Goal: Transaction & Acquisition: Purchase product/service

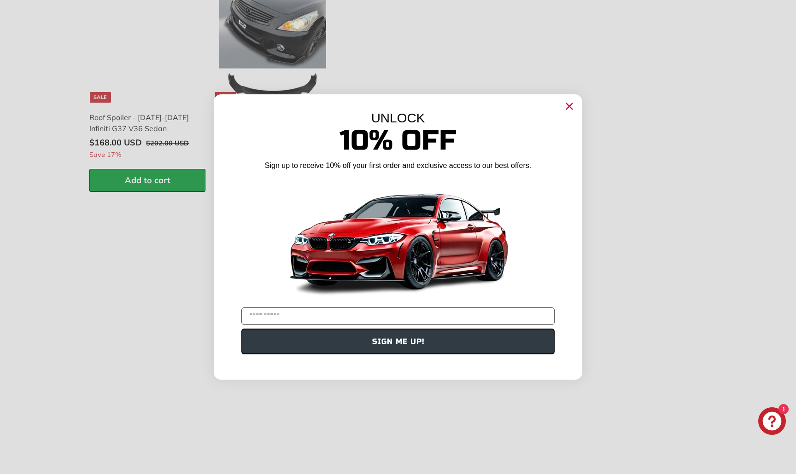
scroll to position [1423, 0]
